Goal: Information Seeking & Learning: Find specific fact

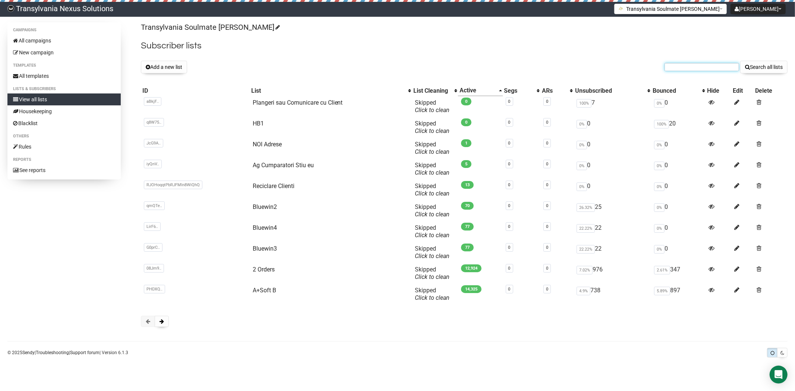
click at [690, 69] on input "text" at bounding box center [702, 67] width 75 height 8
paste input "[EMAIL_ADDRESS][DOMAIN_NAME]"
type input "[EMAIL_ADDRESS][DOMAIN_NAME]"
click at [752, 70] on button "Search all lists" at bounding box center [763, 67] width 47 height 13
click at [158, 320] on button at bounding box center [162, 321] width 14 height 11
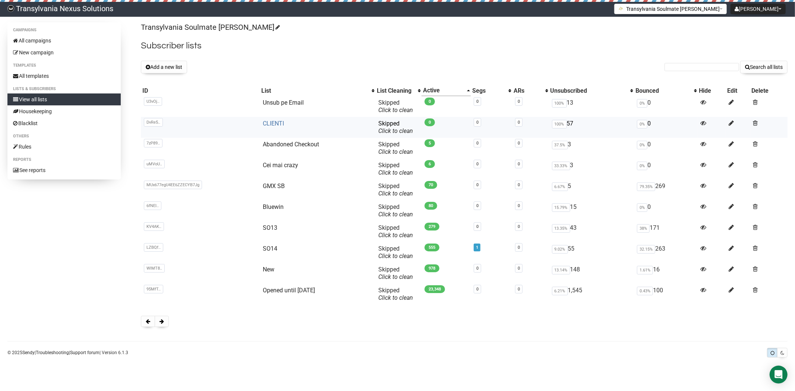
click at [274, 123] on link "CLIENTI" at bounding box center [273, 123] width 21 height 7
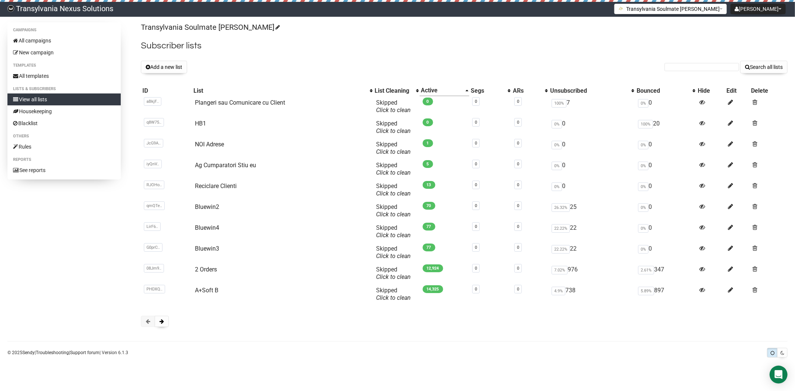
click at [720, 72] on form "Search all lists" at bounding box center [726, 67] width 123 height 13
click at [684, 78] on div "Transylvania Soulmate Decoder Subscriber lists Add a new list Search all lists …" at bounding box center [464, 178] width 647 height 312
click at [688, 75] on div "Transylvania Soulmate Decoder Subscriber lists Add a new list Search all lists …" at bounding box center [464, 178] width 647 height 312
paste input "[EMAIL_ADDRESS][DOMAIN_NAME]"
type input "[EMAIL_ADDRESS][DOMAIN_NAME]"
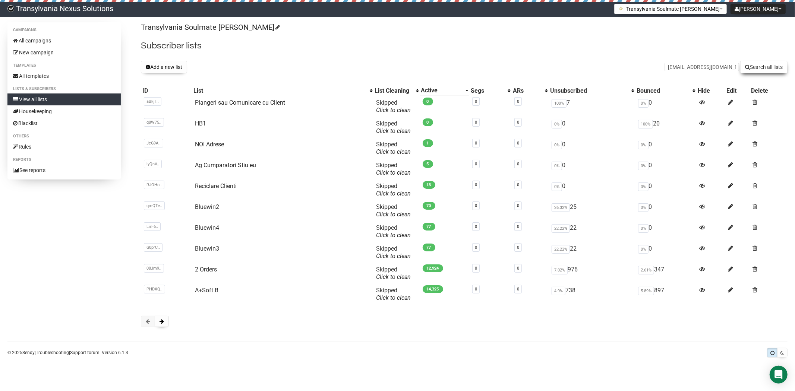
click at [762, 65] on button "Search all lists" at bounding box center [763, 67] width 47 height 13
